Goal: Entertainment & Leisure: Consume media (video, audio)

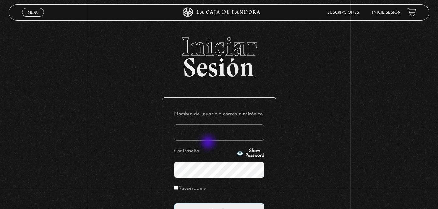
scroll to position [65, 0]
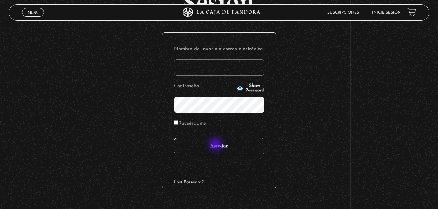
type input "[EMAIL_ADDRESS][DOMAIN_NAME]"
click at [216, 145] on input "Acceder" at bounding box center [219, 146] width 90 height 16
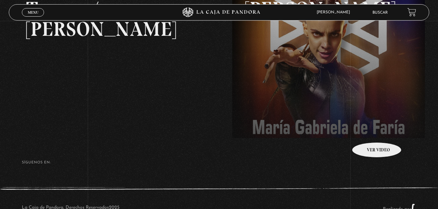
scroll to position [130, 0]
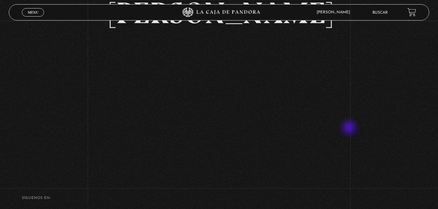
scroll to position [65, 0]
